Goal: Information Seeking & Learning: Compare options

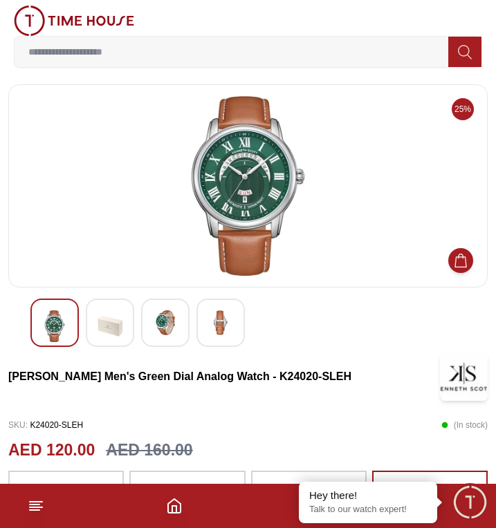
click at [90, 316] on div at bounding box center [110, 323] width 48 height 48
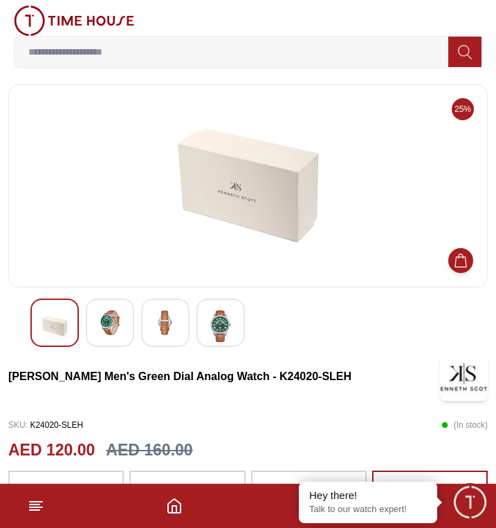
click at [171, 321] on img at bounding box center [165, 322] width 25 height 25
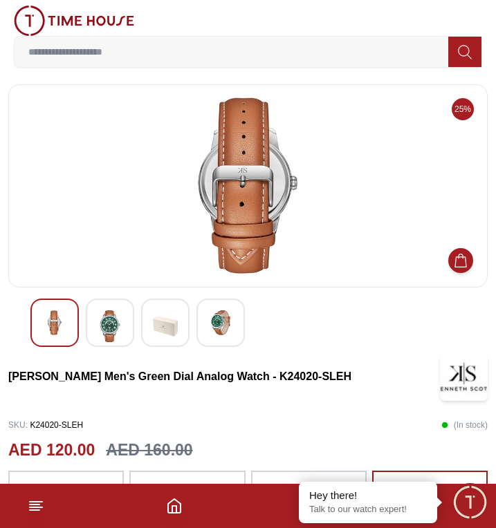
click at [214, 321] on img at bounding box center [220, 322] width 25 height 25
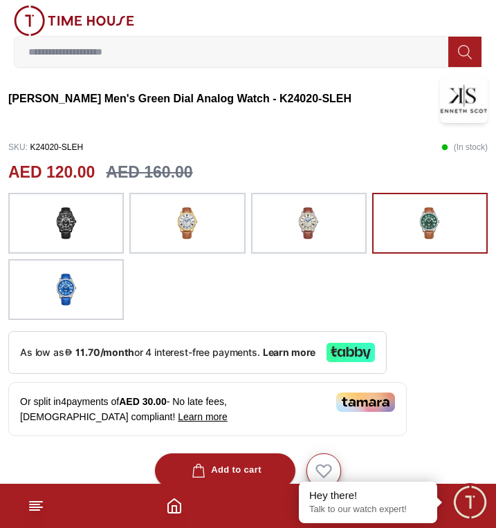
scroll to position [346, 0]
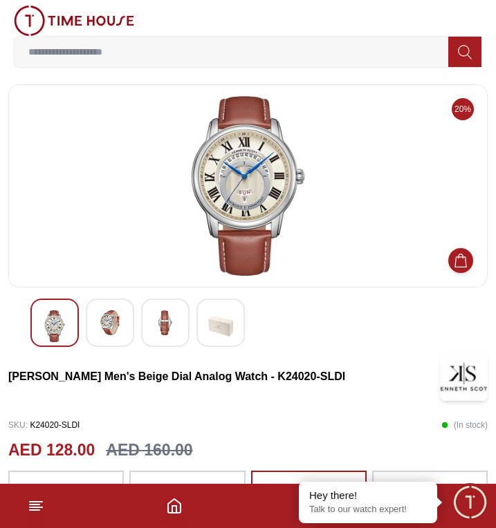
click at [421, 63] on input at bounding box center [231, 52] width 433 height 28
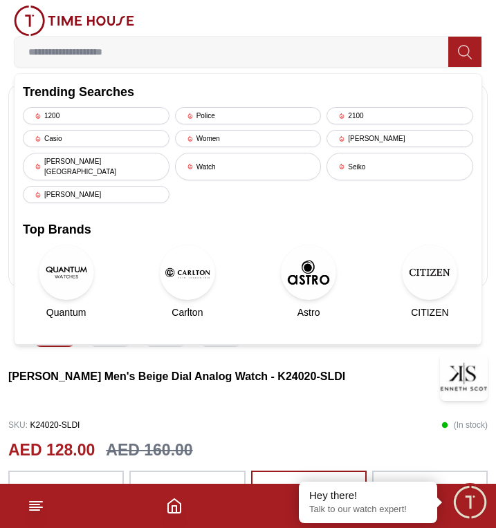
click at [438, 274] on img at bounding box center [429, 272] width 55 height 55
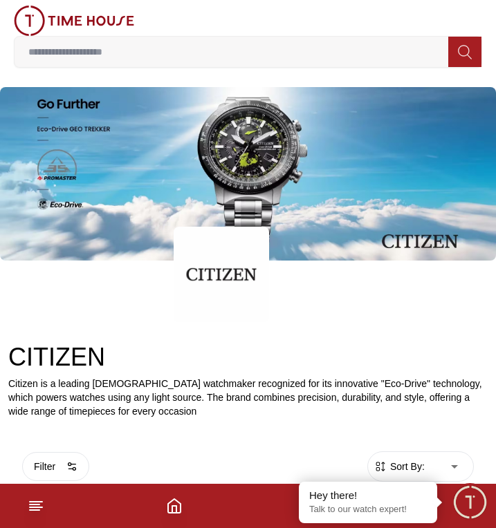
click at [200, 54] on input at bounding box center [231, 52] width 433 height 28
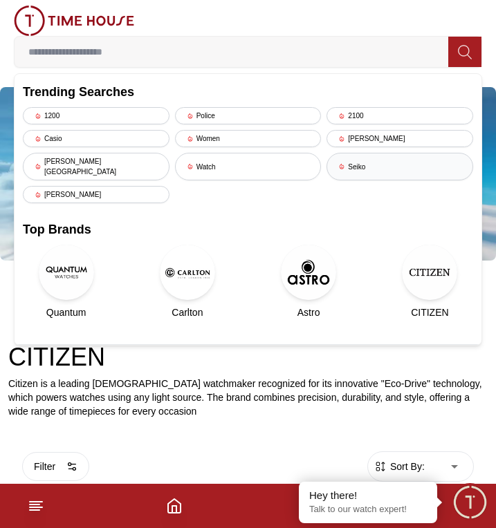
click at [372, 155] on div "Seiko" at bounding box center [399, 167] width 147 height 28
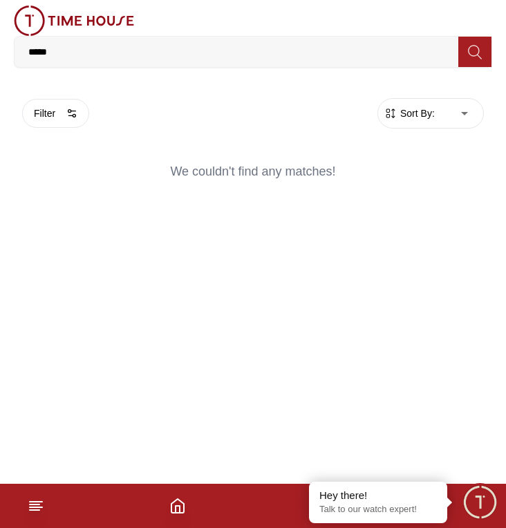
click at [21, 17] on img at bounding box center [74, 21] width 120 height 30
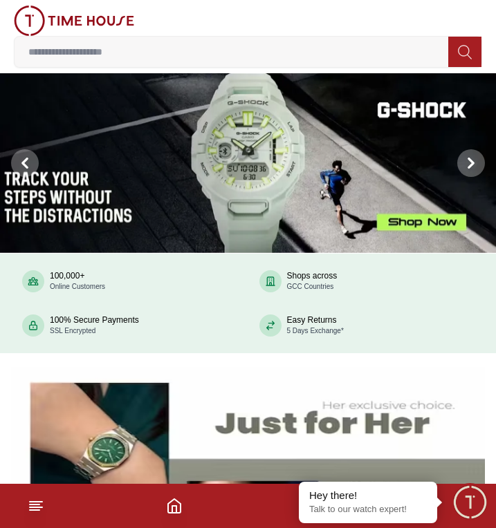
click at [25, 497] on footer at bounding box center [248, 506] width 496 height 44
click at [31, 505] on line at bounding box center [35, 505] width 10 height 0
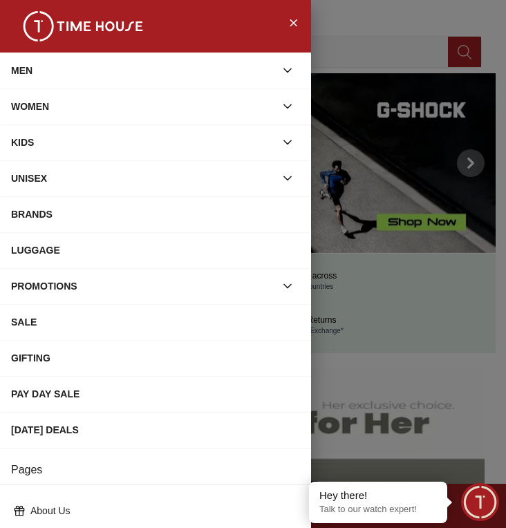
click at [284, 70] on icon "button" at bounding box center [287, 70] width 7 height 3
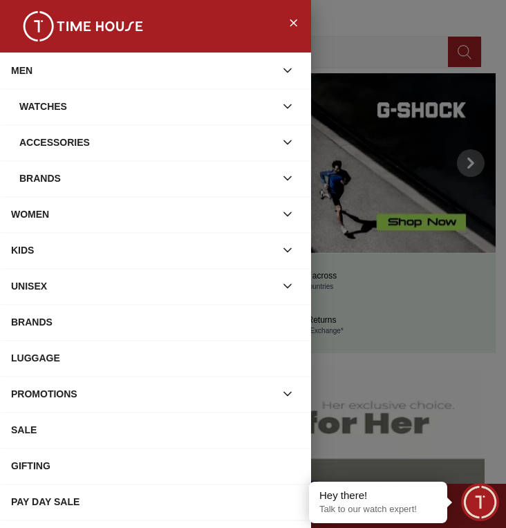
click at [211, 104] on div "Watches" at bounding box center [147, 106] width 256 height 25
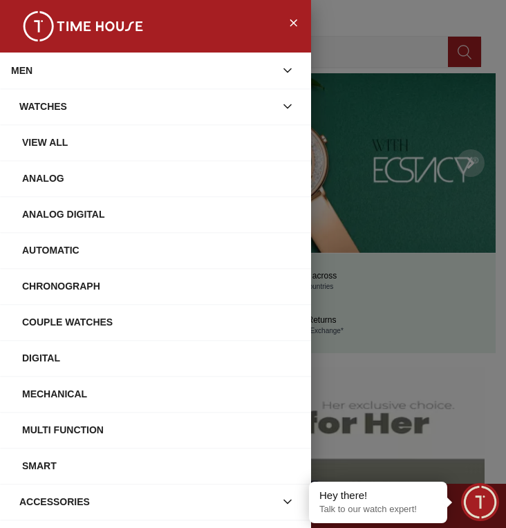
click at [66, 138] on div "View All" at bounding box center [161, 142] width 278 height 25
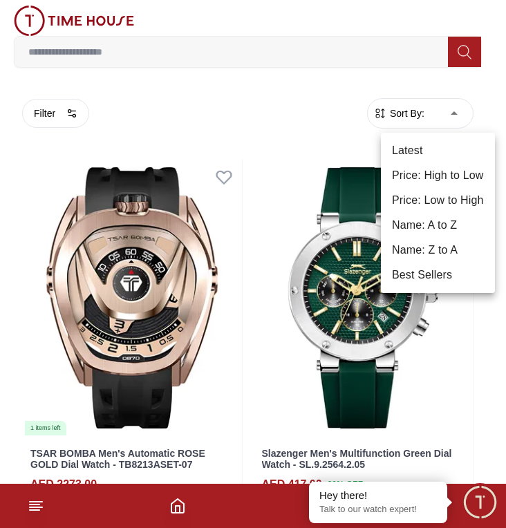
click at [433, 202] on li "Price: Low to High" at bounding box center [438, 200] width 114 height 25
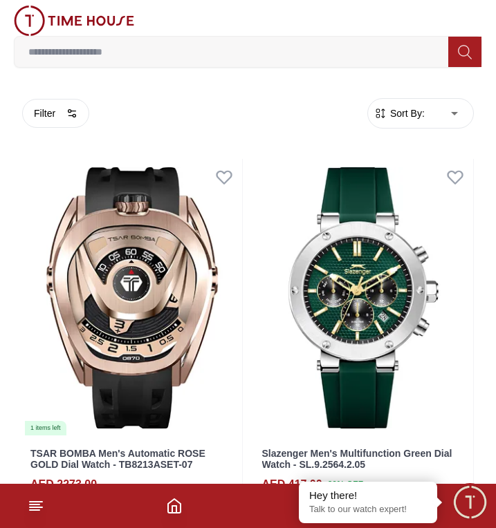
type input "*"
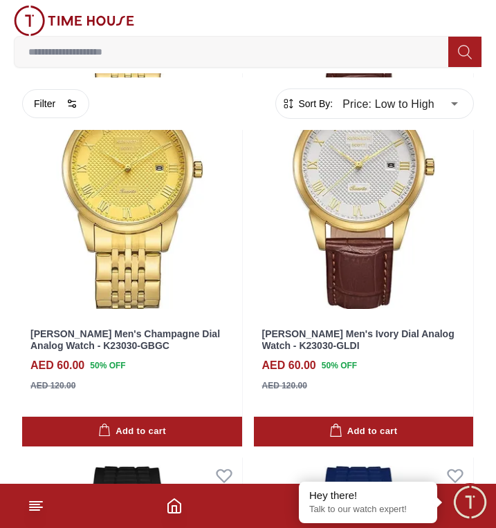
scroll to position [3456, 0]
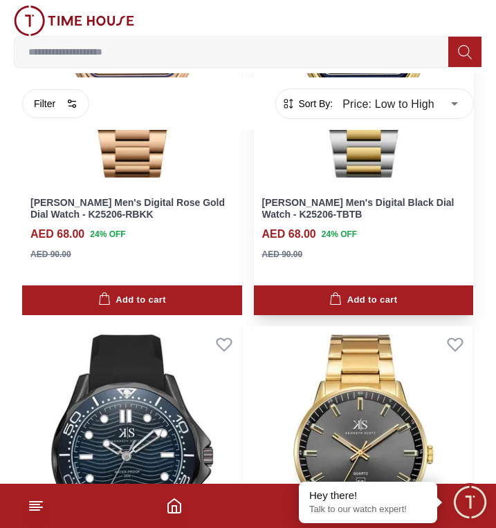
scroll to position [6317, 0]
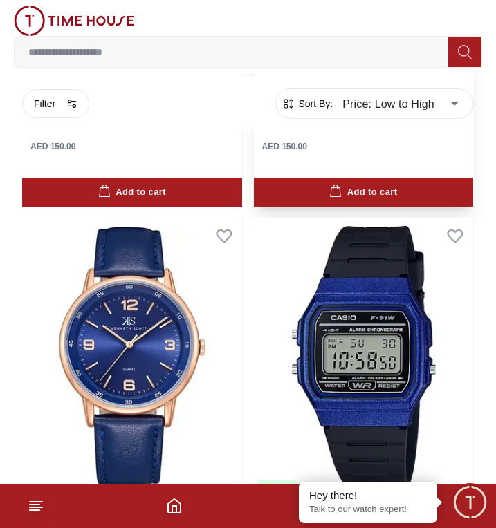
scroll to position [8901, 0]
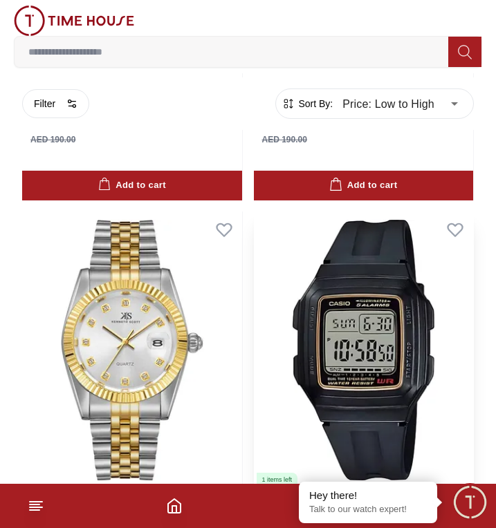
scroll to position [15561, 0]
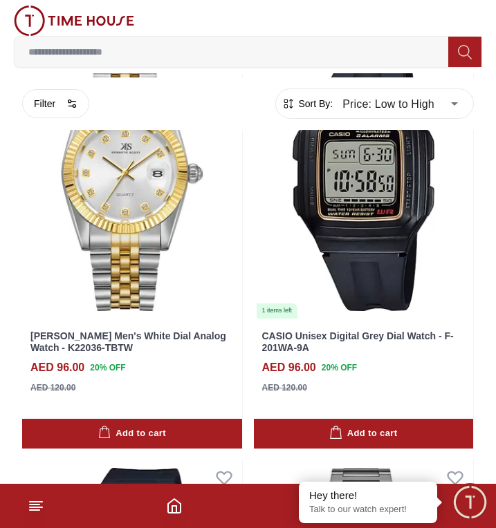
click at [342, 62] on input at bounding box center [231, 52] width 433 height 28
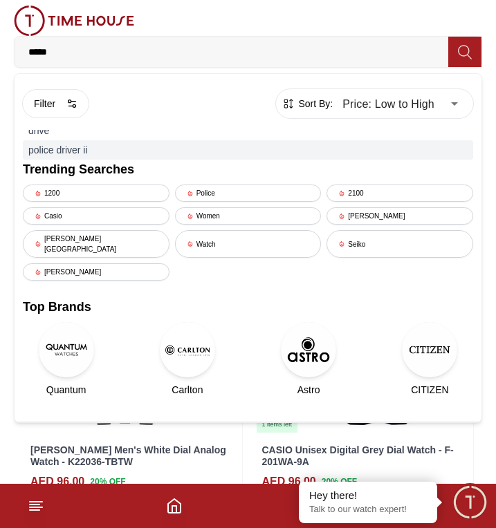
scroll to position [15423, 0]
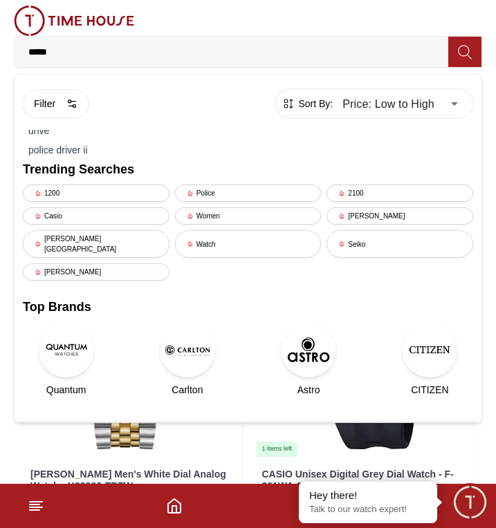
type input "*****"
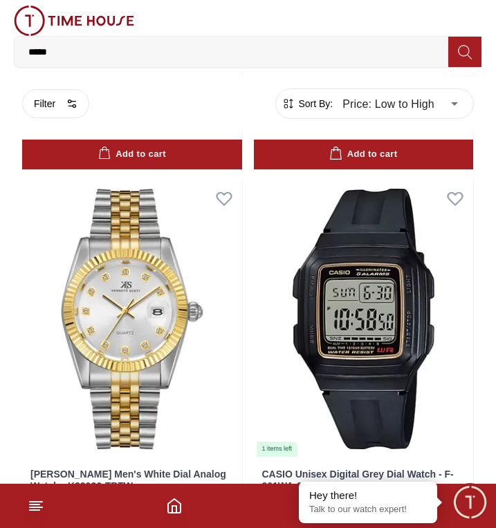
click at [460, 50] on icon at bounding box center [465, 52] width 14 height 16
type input "******"
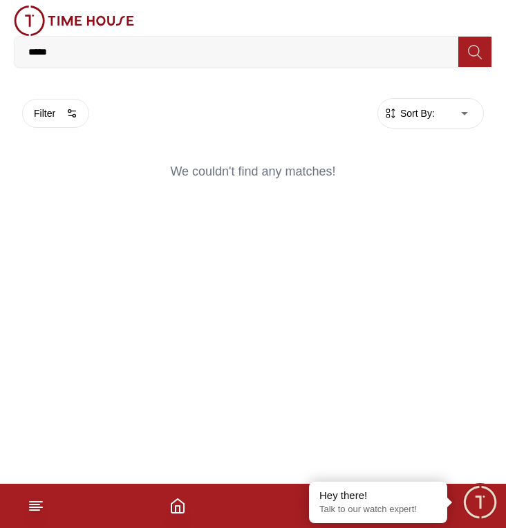
click at [151, 52] on input "*****" at bounding box center [237, 52] width 444 height 28
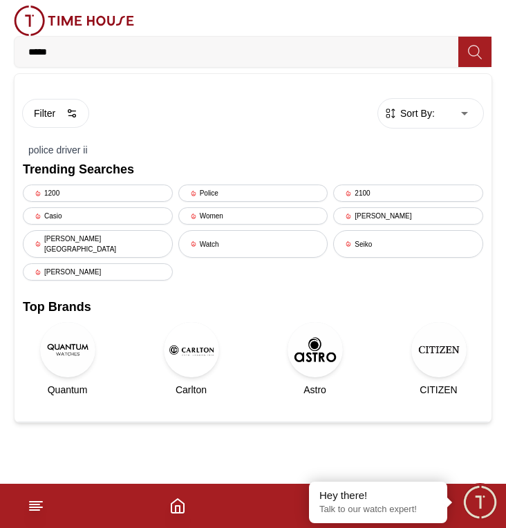
type input "******"
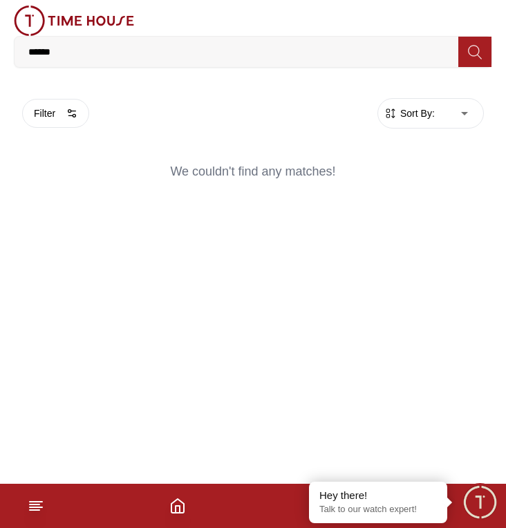
drag, startPoint x: 50, startPoint y: 49, endPoint x: -6, endPoint y: 58, distance: 57.4
click at [0, 58] on html "100% Genuine products with International Warranty Shop From [GEOGRAPHIC_DATA] |…" at bounding box center [253, 107] width 506 height 214
type input "**********"
click at [66, 117] on button "Filter" at bounding box center [55, 113] width 67 height 29
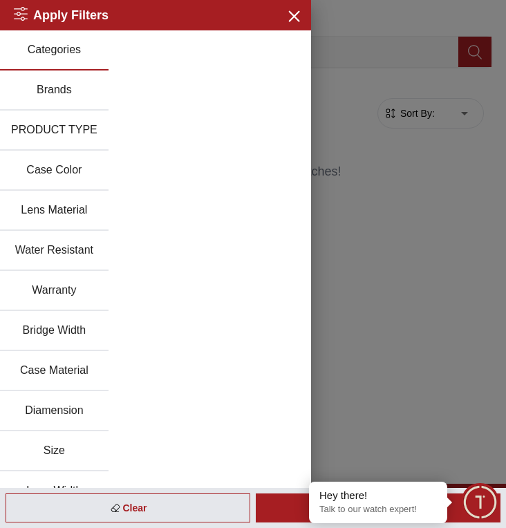
click at [82, 248] on button "Water Resistant" at bounding box center [54, 251] width 109 height 40
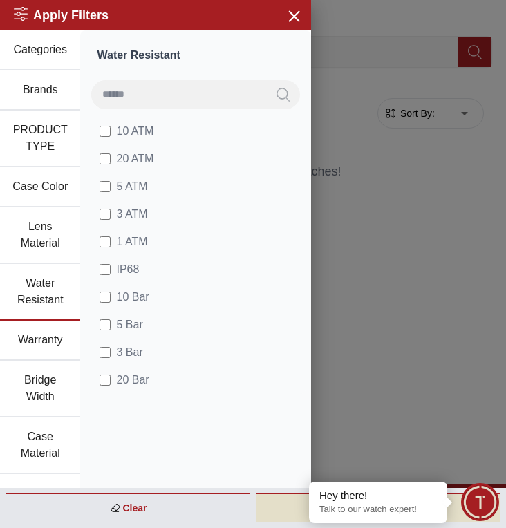
click at [289, 504] on div "Apply" at bounding box center [378, 507] width 245 height 29
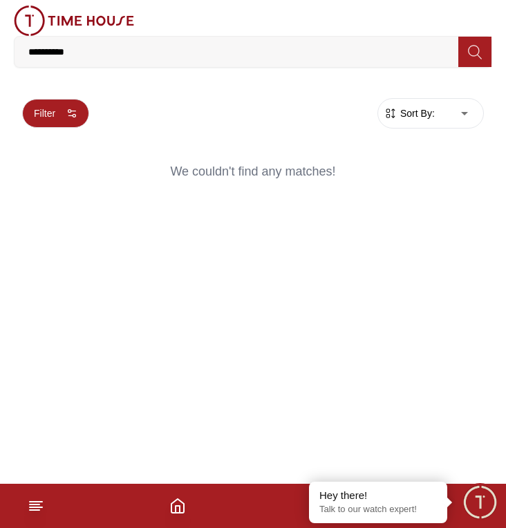
click at [39, 104] on button "Filter" at bounding box center [55, 113] width 67 height 29
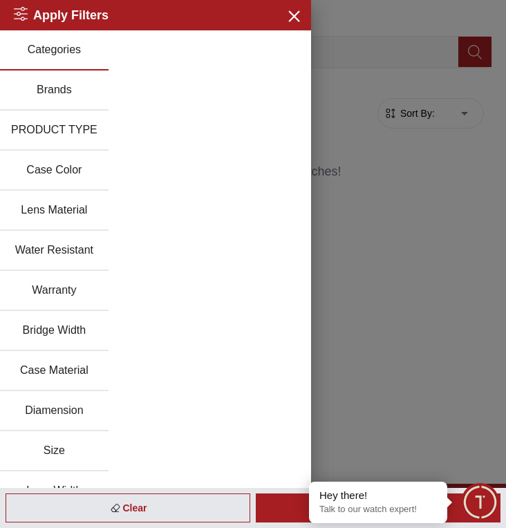
click at [70, 247] on button "Water Resistant" at bounding box center [54, 251] width 109 height 40
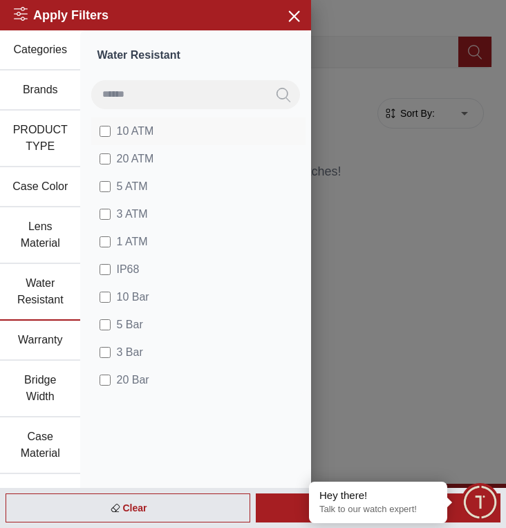
click at [132, 131] on span "10 ATM" at bounding box center [134, 131] width 37 height 17
click at [131, 160] on span "20 ATM" at bounding box center [134, 159] width 37 height 17
click at [131, 184] on span "5 ATM" at bounding box center [131, 186] width 31 height 17
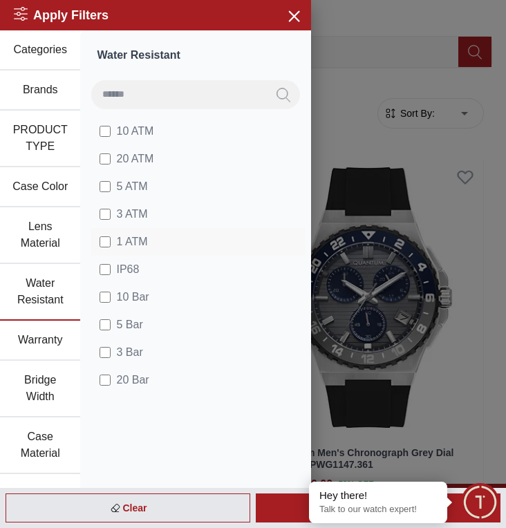
click at [132, 211] on span "3 ATM" at bounding box center [131, 214] width 31 height 17
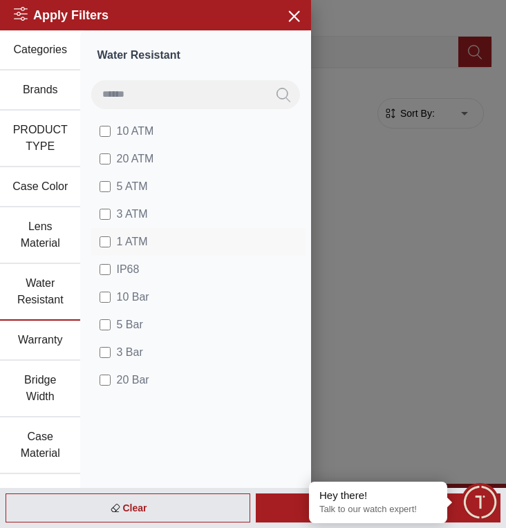
click at [128, 237] on span "1 ATM" at bounding box center [131, 242] width 31 height 17
click at [124, 265] on span "IP68" at bounding box center [127, 269] width 23 height 17
click at [125, 299] on span "10 Bar" at bounding box center [132, 297] width 32 height 17
click at [131, 326] on span "5 Bar" at bounding box center [129, 325] width 26 height 17
click at [131, 357] on span "3 Bar" at bounding box center [129, 352] width 26 height 17
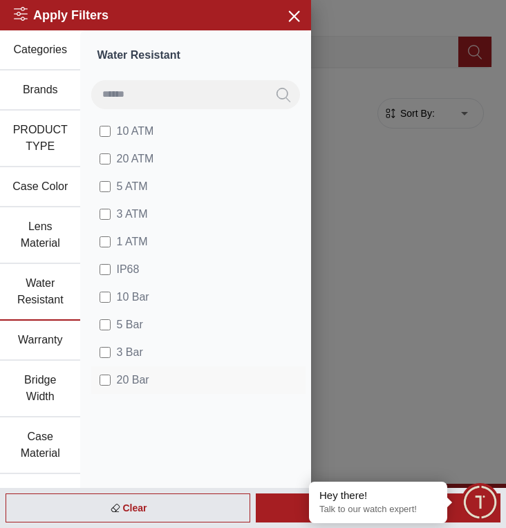
click at [131, 377] on span "20 Bar" at bounding box center [132, 380] width 32 height 17
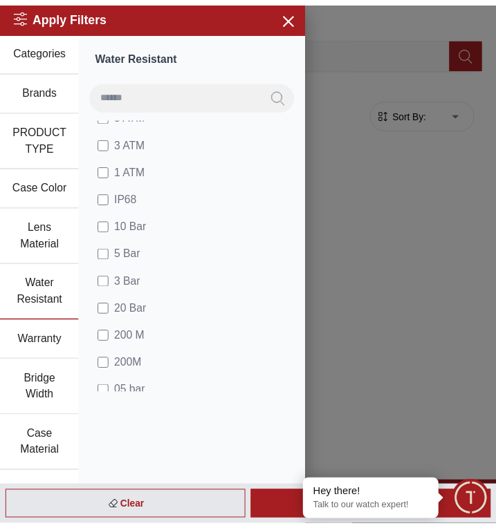
scroll to position [138, 0]
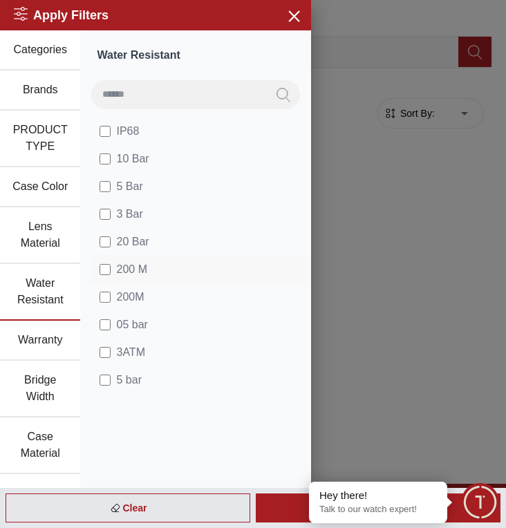
click at [121, 266] on span "200 M" at bounding box center [131, 269] width 30 height 17
click at [122, 303] on span "200M" at bounding box center [130, 297] width 28 height 17
click at [125, 332] on span "05 bar" at bounding box center [131, 325] width 31 height 17
click at [126, 355] on span "3ATM" at bounding box center [130, 352] width 28 height 17
click at [119, 389] on li "5 bar" at bounding box center [198, 380] width 214 height 28
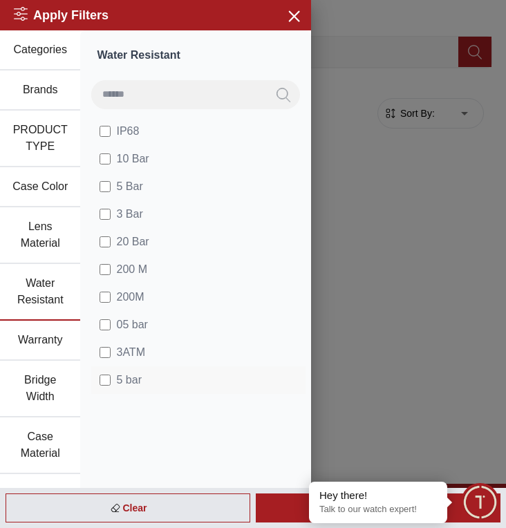
click at [127, 386] on span "5 bar" at bounding box center [128, 380] width 25 height 17
click at [276, 511] on div "Apply" at bounding box center [378, 507] width 245 height 29
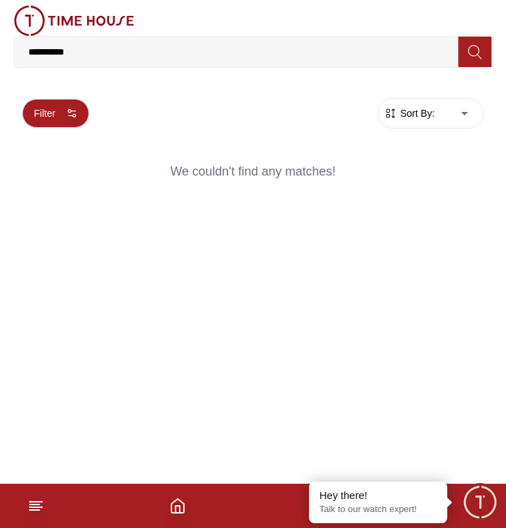
click at [61, 103] on button "Filter" at bounding box center [55, 113] width 67 height 29
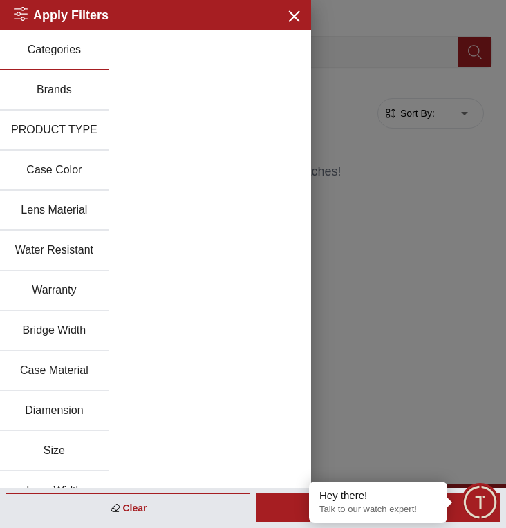
click at [57, 245] on button "Water Resistant" at bounding box center [54, 251] width 109 height 40
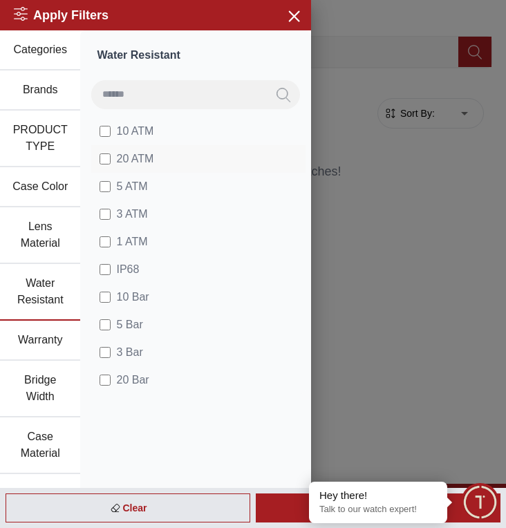
drag, startPoint x: 126, startPoint y: 135, endPoint x: 135, endPoint y: 148, distance: 15.5
click at [126, 139] on span "10 ATM" at bounding box center [134, 131] width 37 height 17
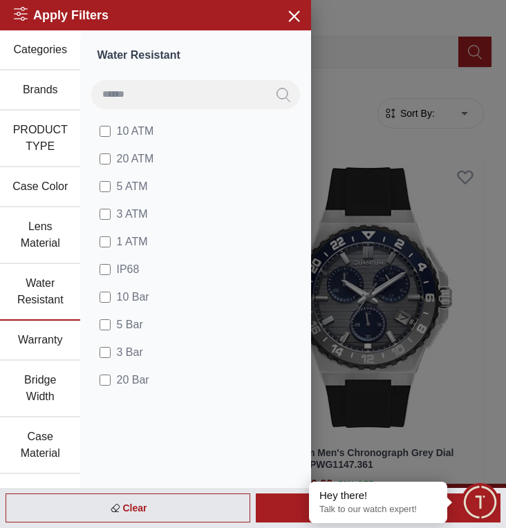
click at [274, 513] on div "Apply" at bounding box center [378, 507] width 245 height 29
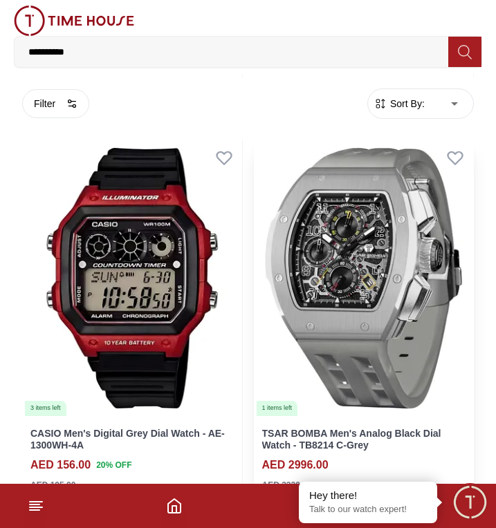
scroll to position [3827, 0]
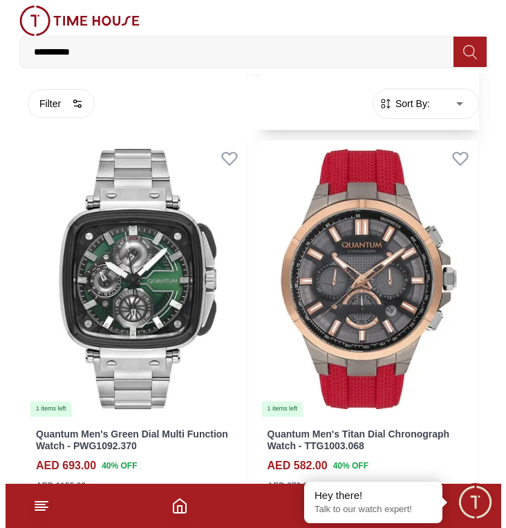
scroll to position [4629, 0]
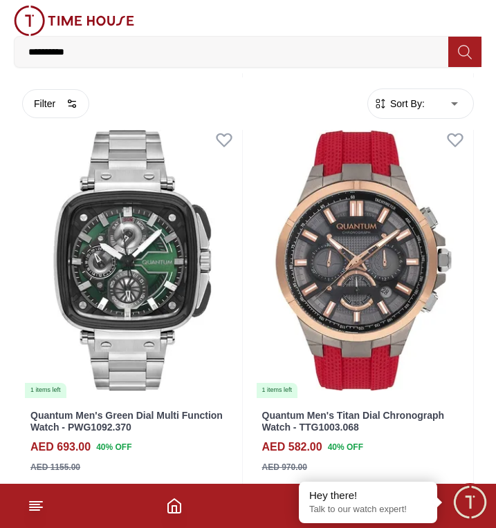
click at [320, 26] on div "0 Wishlist My Bag" at bounding box center [248, 21] width 468 height 30
click at [315, 40] on input "**********" at bounding box center [231, 52] width 433 height 28
click at [41, 496] on footer at bounding box center [248, 506] width 496 height 44
click at [35, 509] on icon at bounding box center [36, 506] width 17 height 17
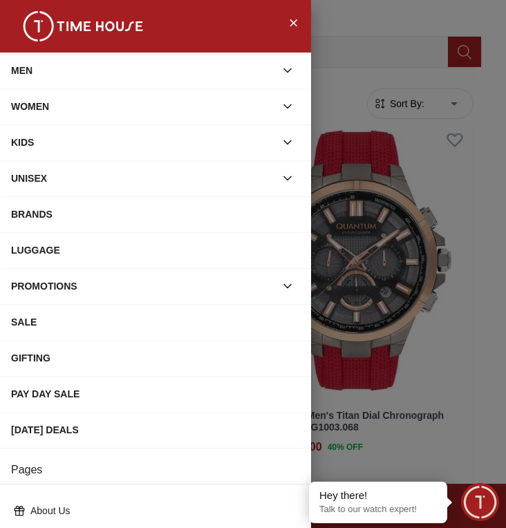
click at [281, 75] on icon "button" at bounding box center [288, 71] width 14 height 14
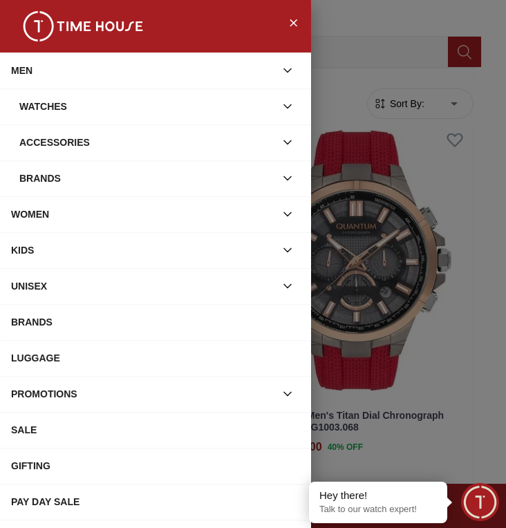
click at [276, 169] on button "button" at bounding box center [287, 178] width 25 height 25
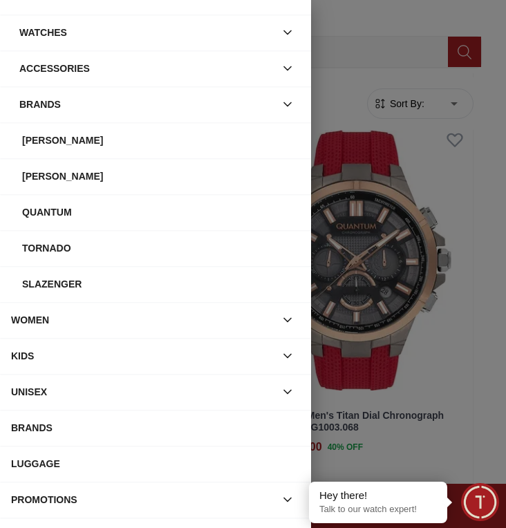
scroll to position [0, 0]
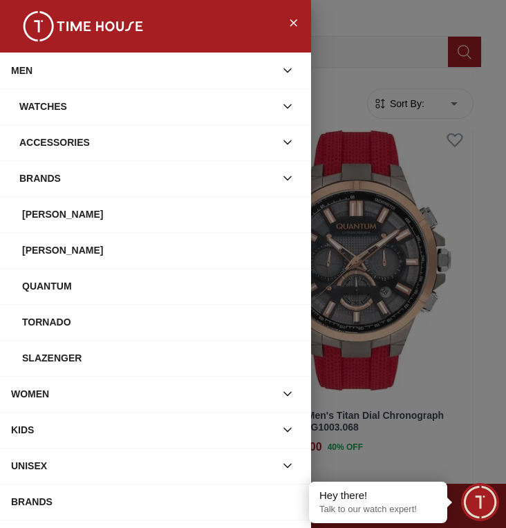
click at [275, 104] on button "button" at bounding box center [287, 106] width 25 height 25
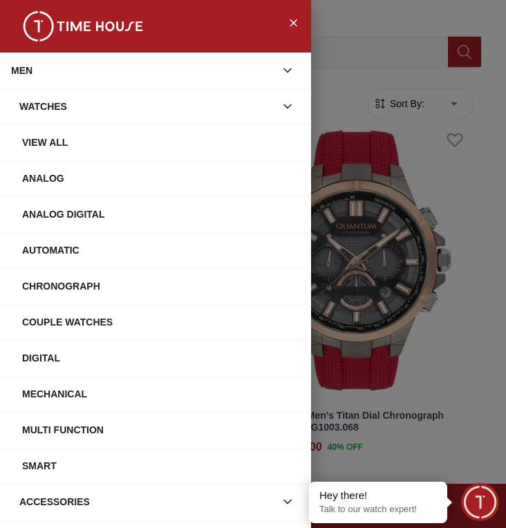
click at [59, 177] on div "Analog" at bounding box center [161, 178] width 278 height 25
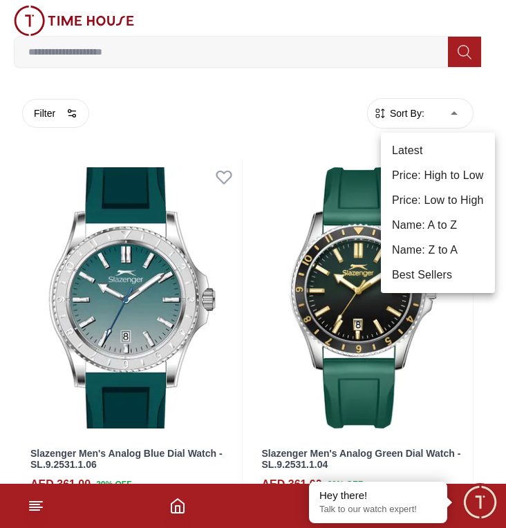
click at [458, 205] on li "Price: Low to High" at bounding box center [438, 200] width 114 height 25
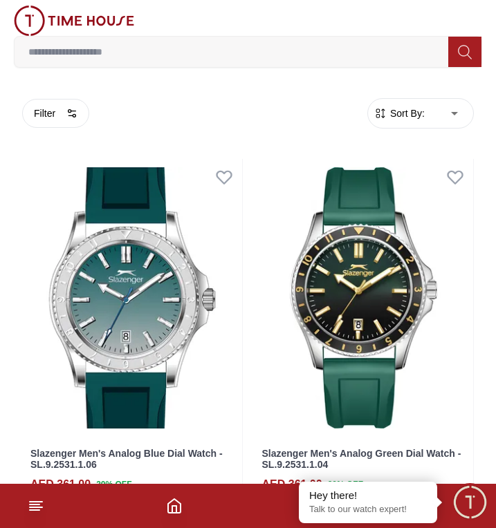
type input "*"
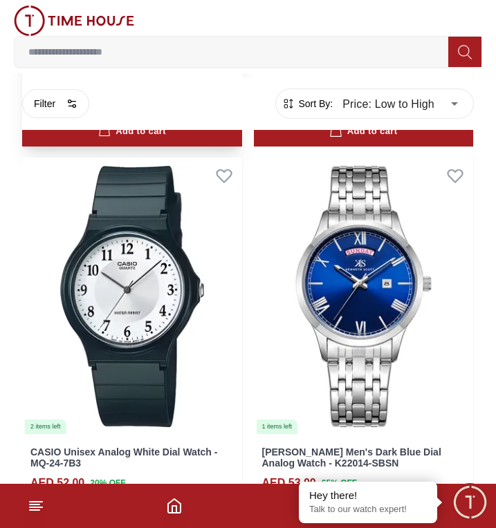
scroll to position [207, 0]
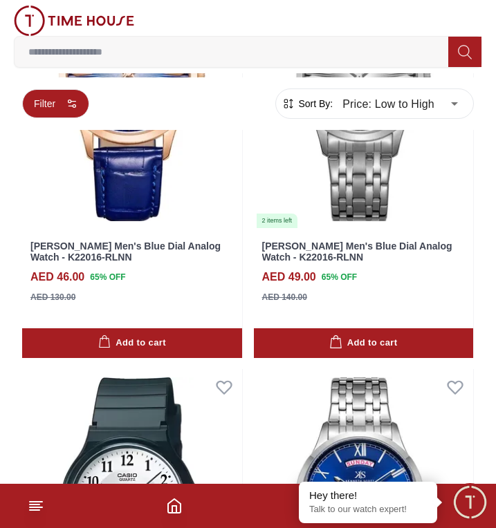
click at [73, 102] on icon "button" at bounding box center [71, 103] width 11 height 11
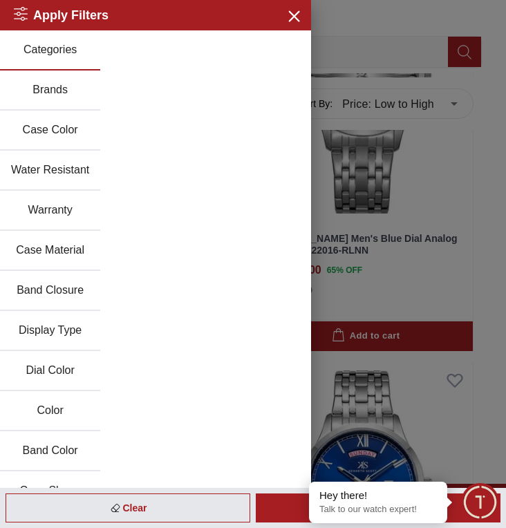
click at [404, 112] on div at bounding box center [253, 264] width 506 height 528
click at [459, 166] on div at bounding box center [253, 264] width 506 height 528
click at [285, 7] on icon "button" at bounding box center [293, 15] width 17 height 17
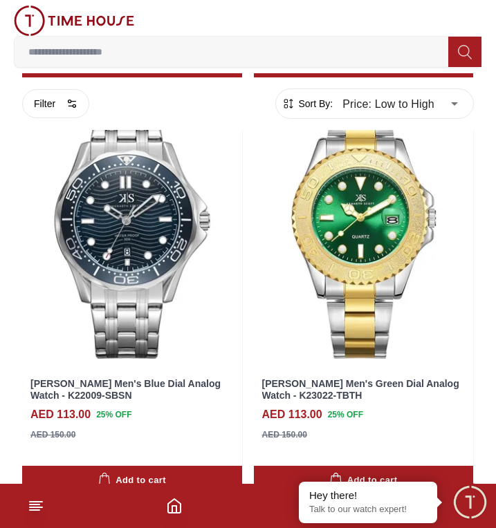
scroll to position [12177, 0]
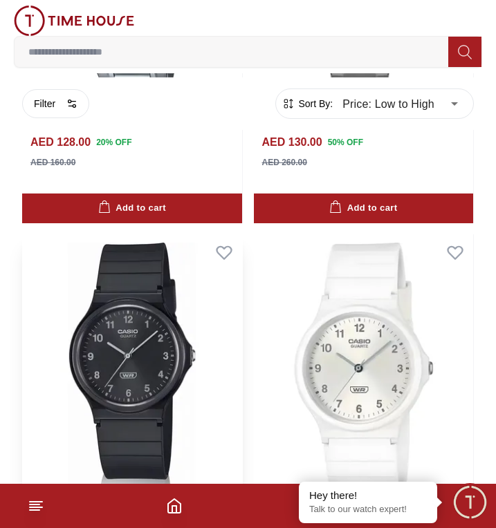
scroll to position [19738, 0]
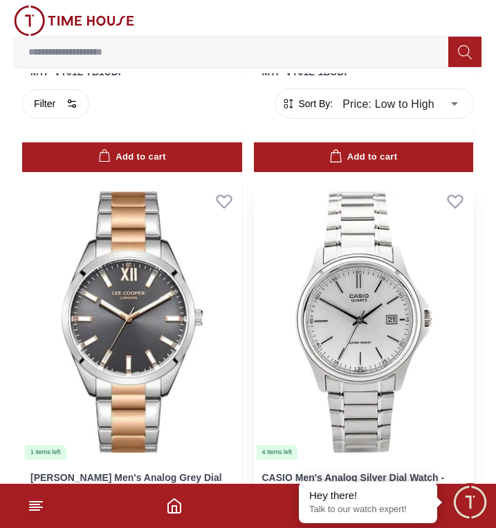
scroll to position [24645, 0]
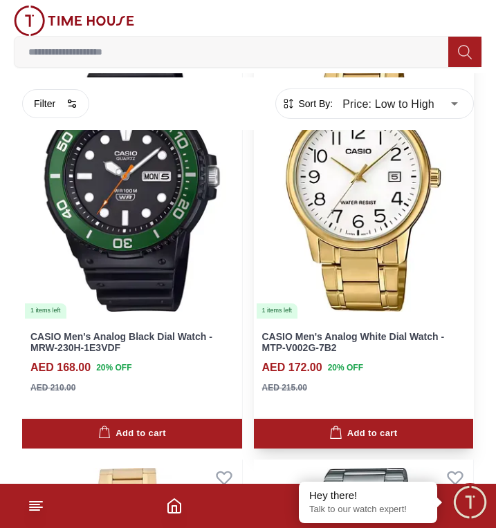
scroll to position [28429, 0]
